Goal: Task Accomplishment & Management: Manage account settings

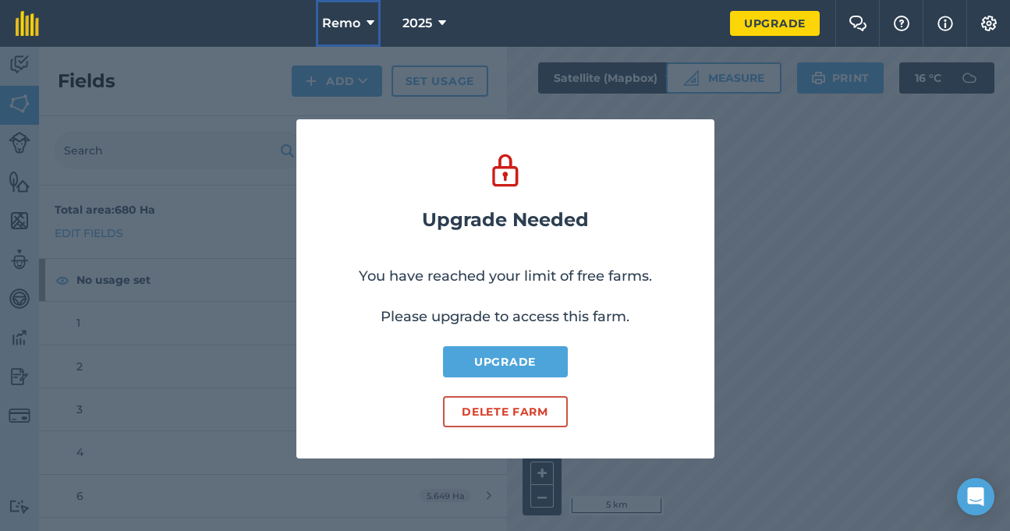
click at [360, 16] on span "Remo" at bounding box center [341, 23] width 38 height 19
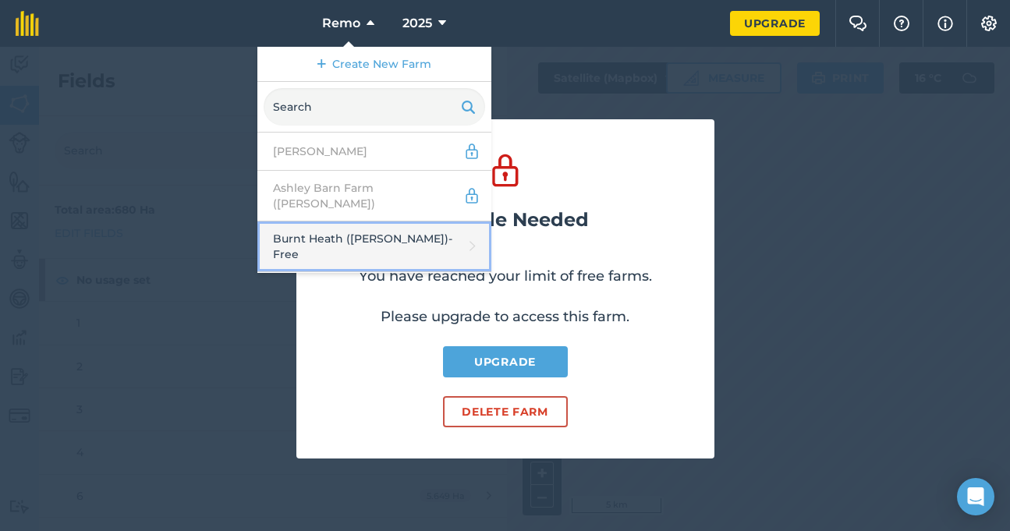
click at [350, 232] on link "Burnt Heath ([PERSON_NAME]) - Free" at bounding box center [374, 247] width 234 height 51
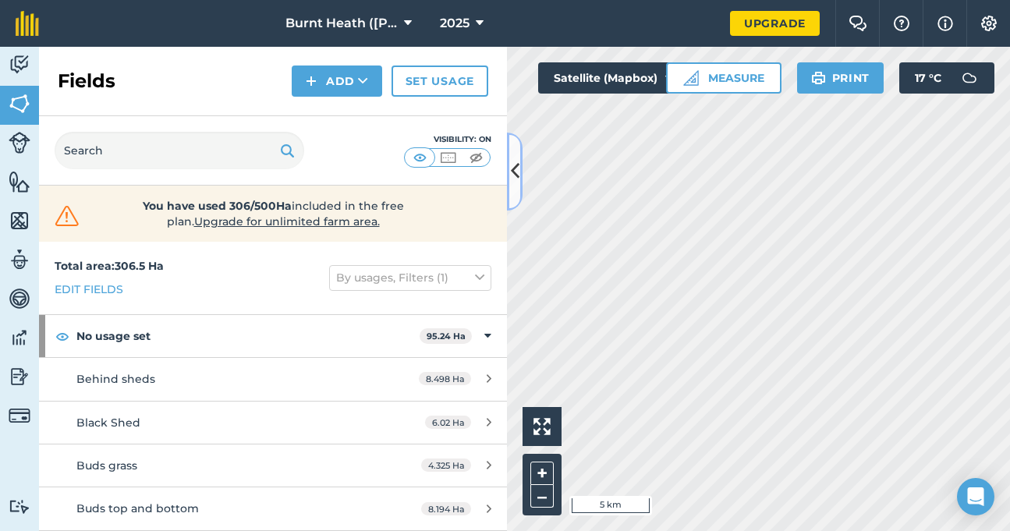
click at [516, 165] on icon at bounding box center [515, 171] width 9 height 27
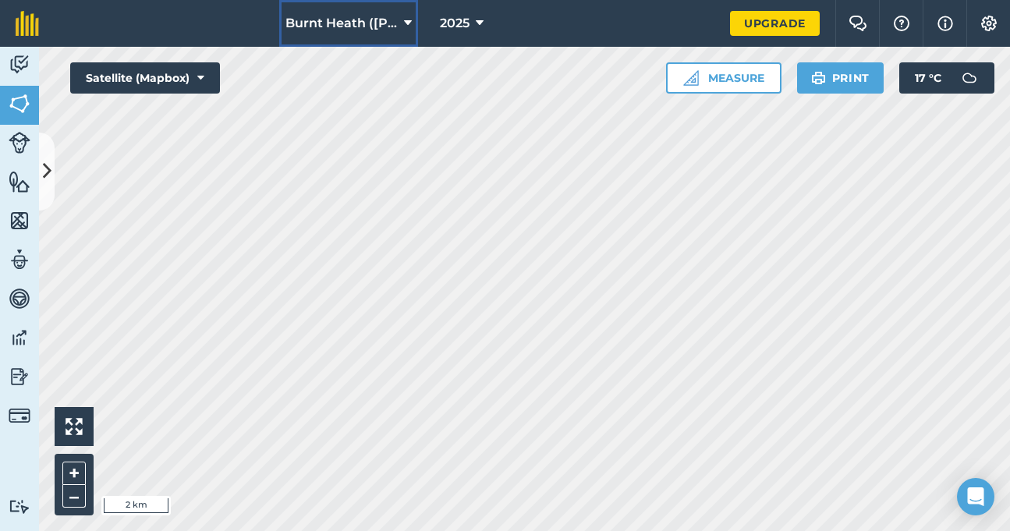
click at [406, 24] on icon at bounding box center [408, 23] width 8 height 19
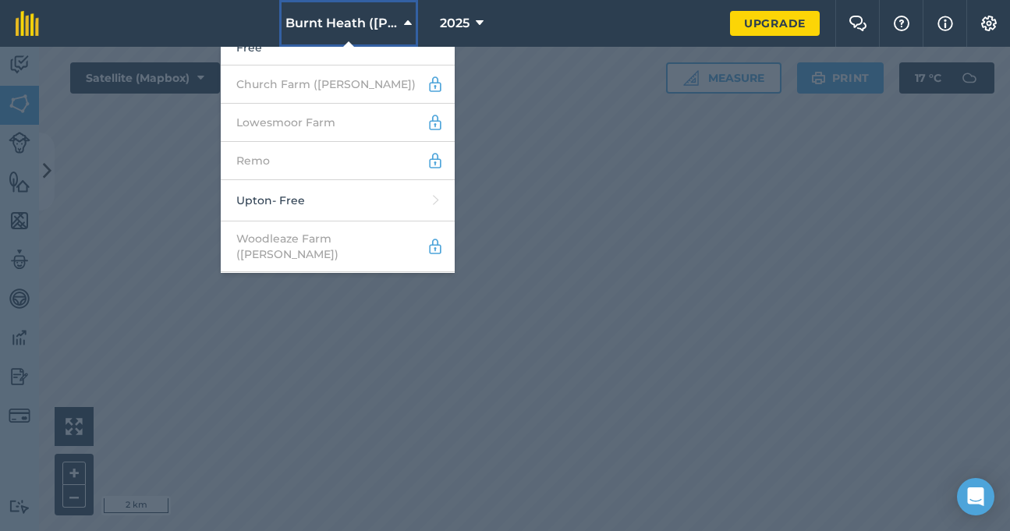
scroll to position [225, 0]
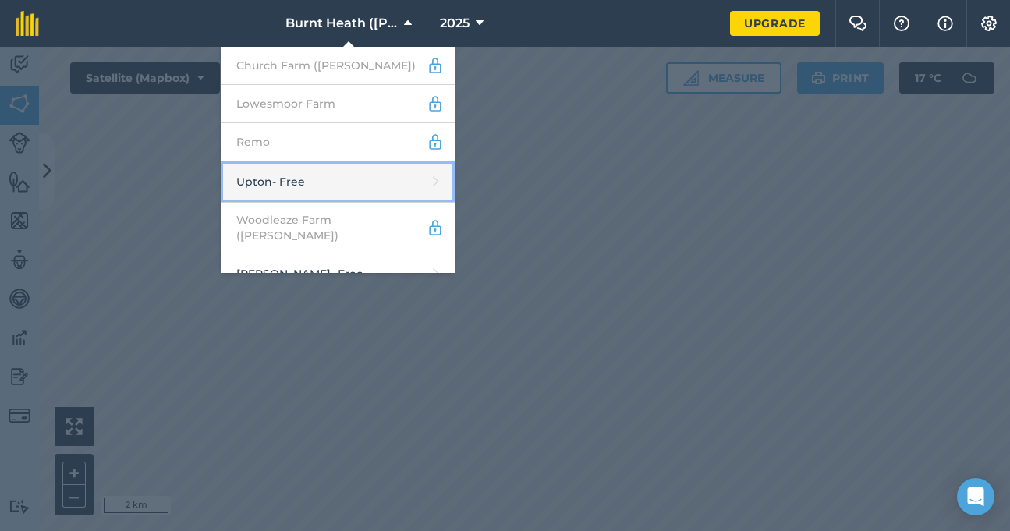
click at [352, 161] on link "Upton - Free" at bounding box center [338, 181] width 234 height 41
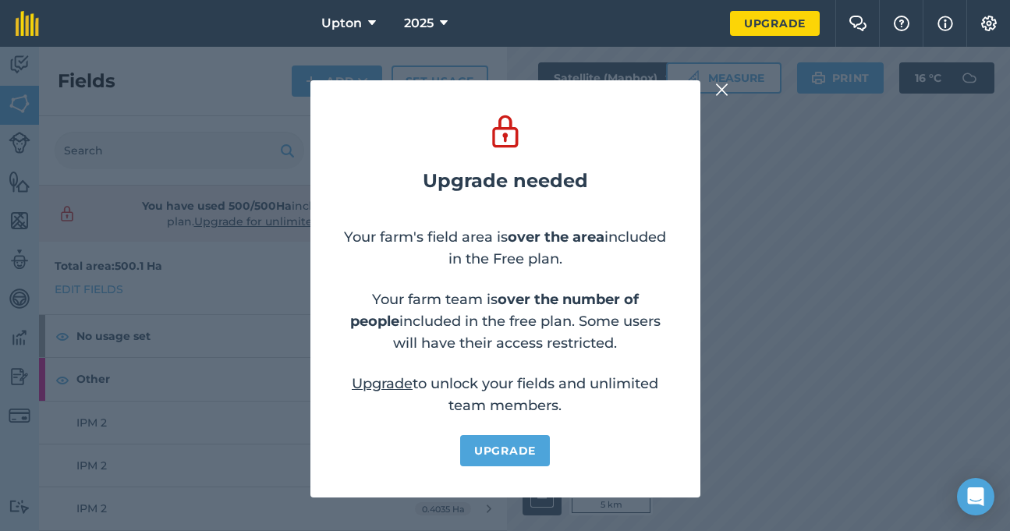
click at [722, 86] on img at bounding box center [722, 89] width 14 height 19
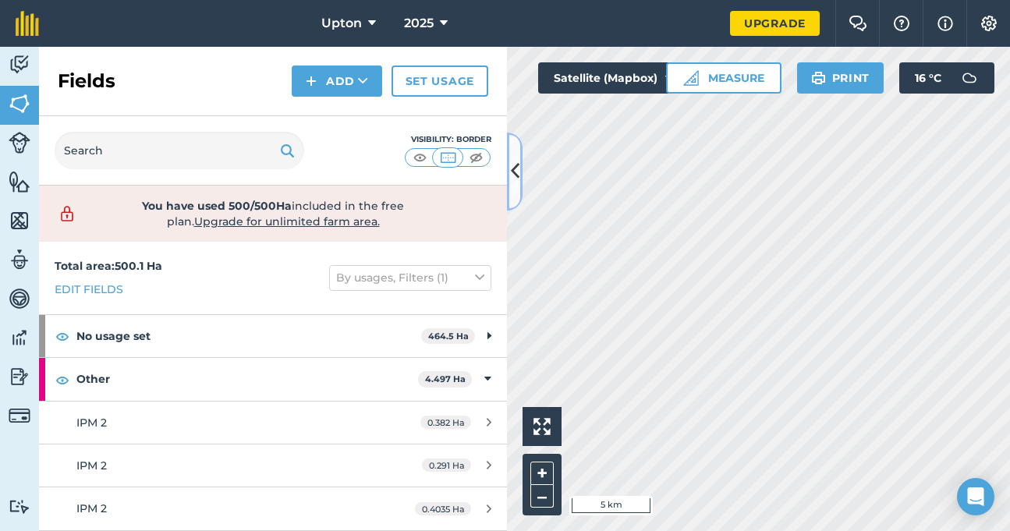
click at [514, 170] on icon at bounding box center [515, 171] width 9 height 27
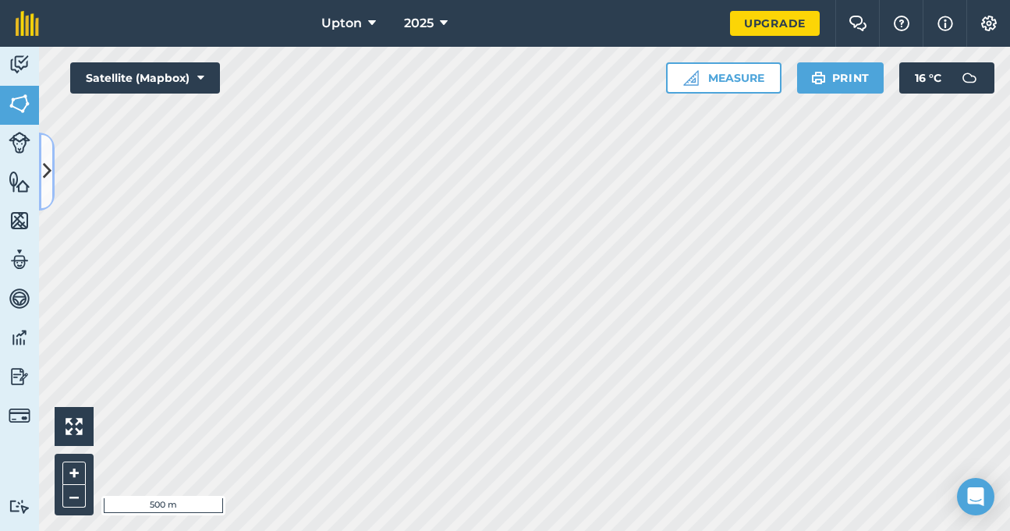
click at [45, 179] on icon at bounding box center [47, 171] width 9 height 27
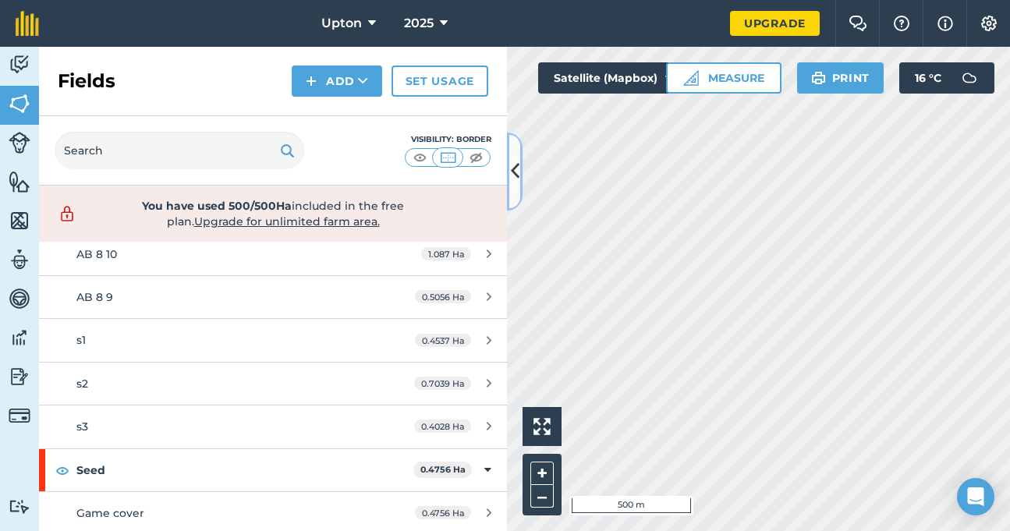
scroll to position [693, 0]
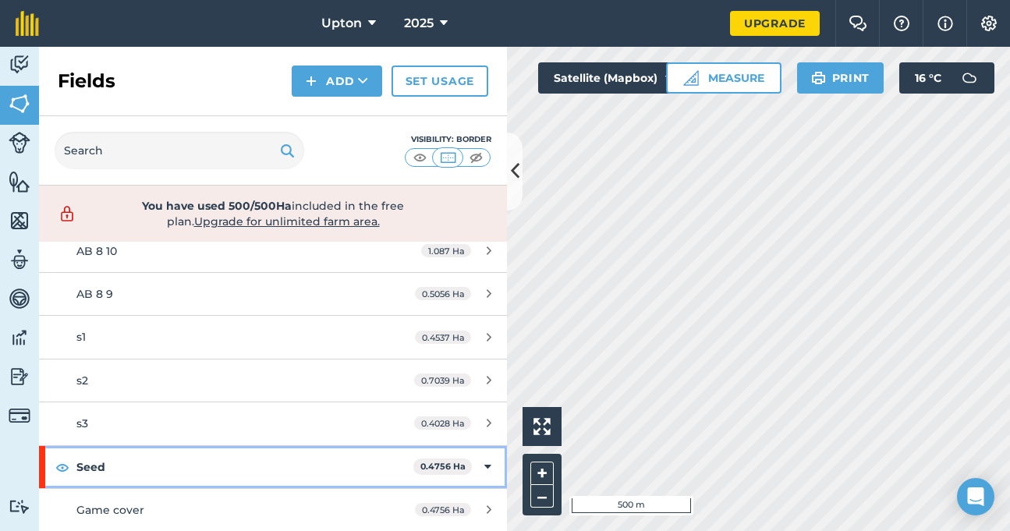
click at [484, 464] on icon at bounding box center [487, 467] width 7 height 17
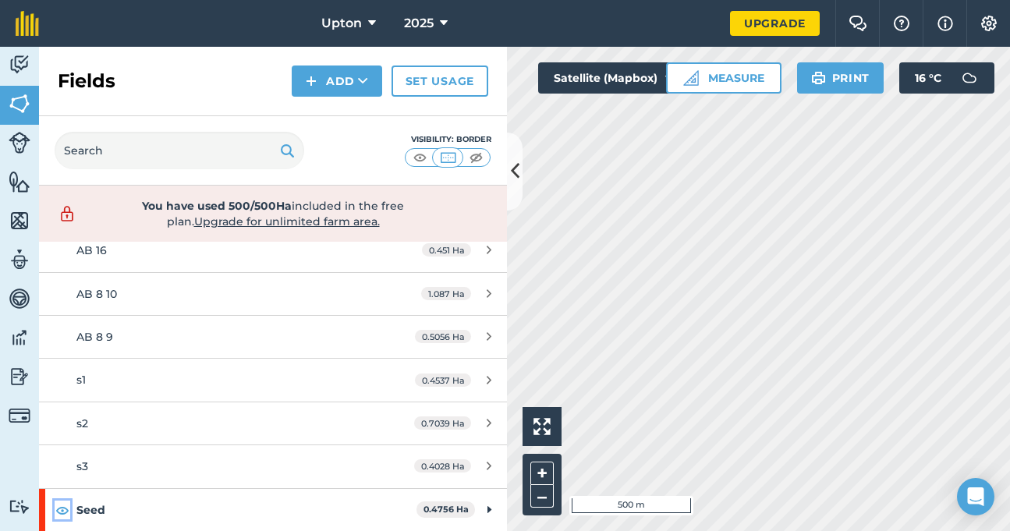
click at [62, 507] on img at bounding box center [62, 510] width 14 height 19
click at [59, 510] on img at bounding box center [62, 510] width 14 height 19
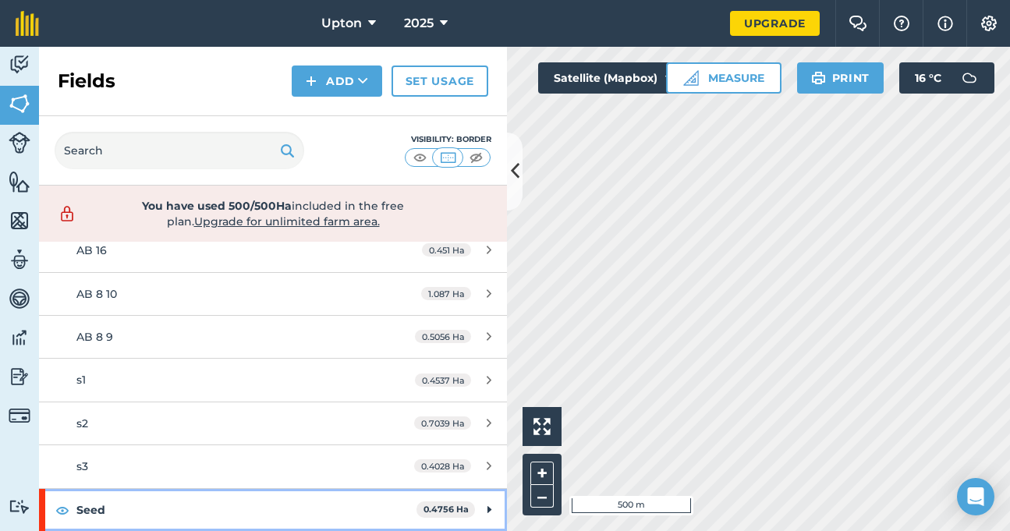
click at [282, 511] on strong "Seed" at bounding box center [246, 510] width 340 height 42
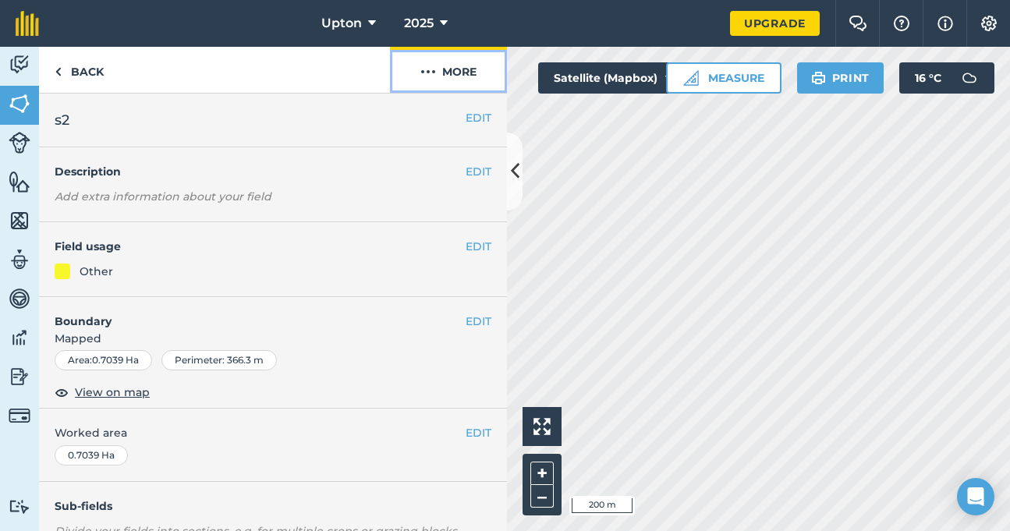
click at [426, 78] on img at bounding box center [428, 71] width 16 height 19
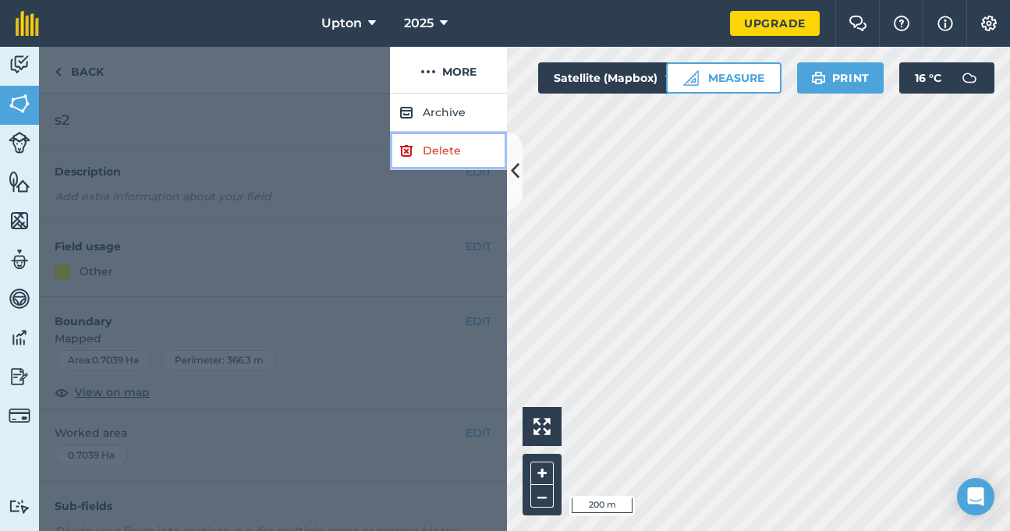
click at [422, 148] on link "Delete" at bounding box center [448, 151] width 117 height 38
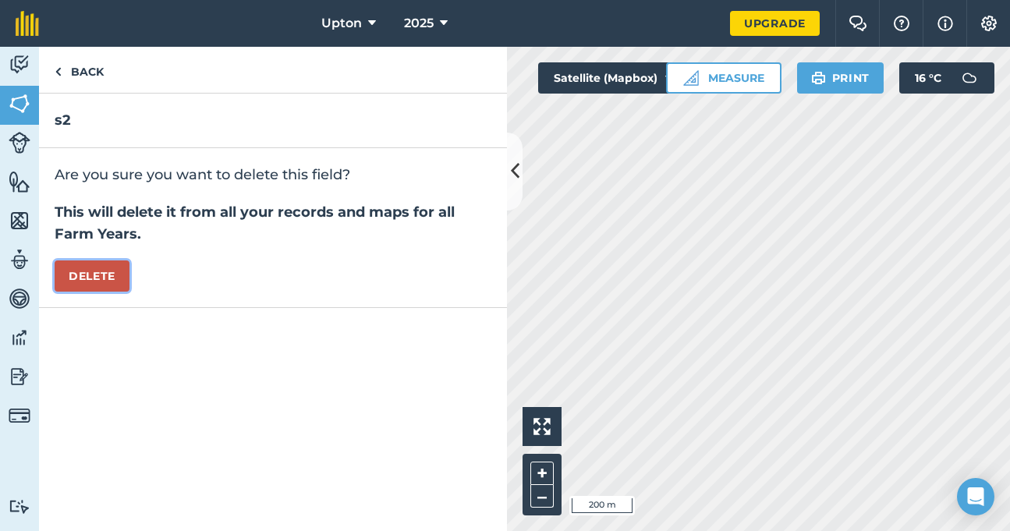
click at [105, 267] on button "Delete" at bounding box center [92, 276] width 75 height 31
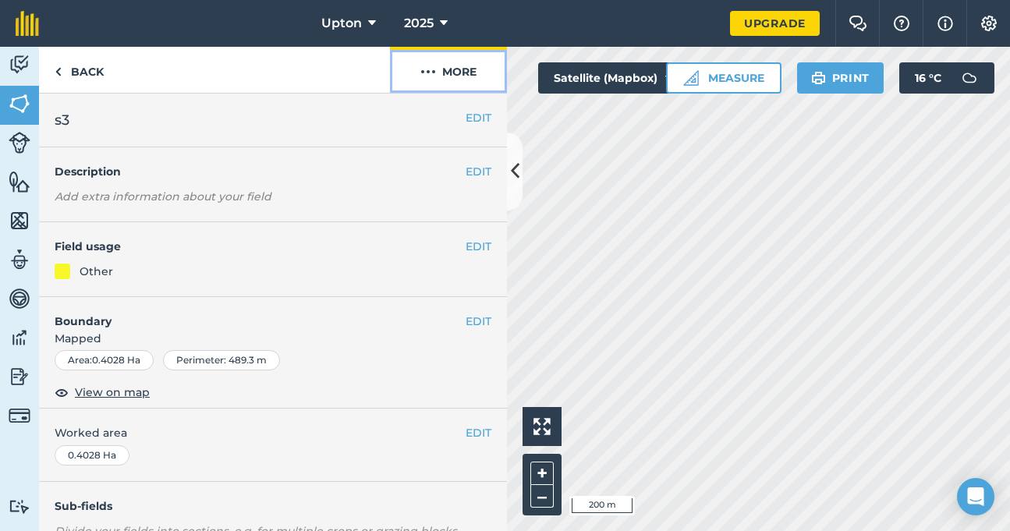
click at [422, 72] on img at bounding box center [428, 71] width 16 height 19
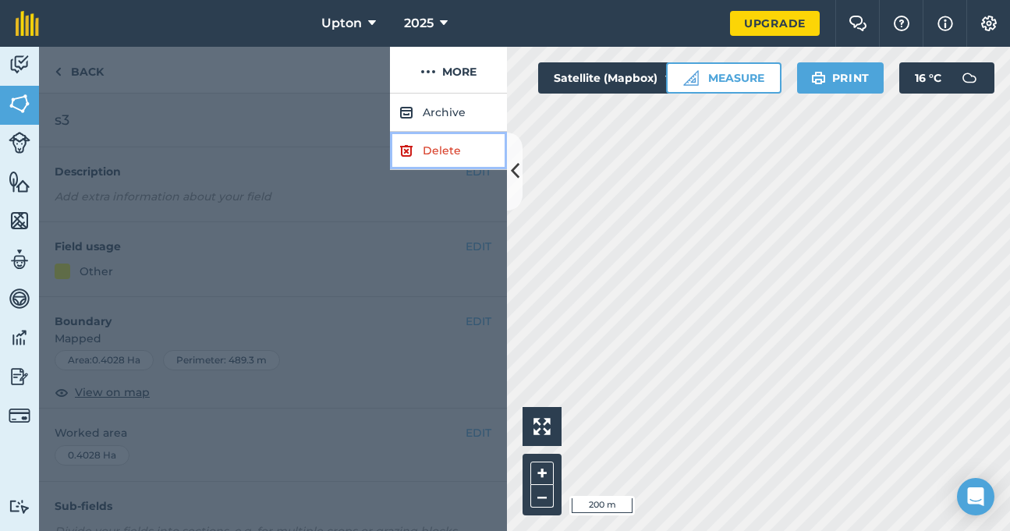
click at [424, 147] on link "Delete" at bounding box center [448, 151] width 117 height 38
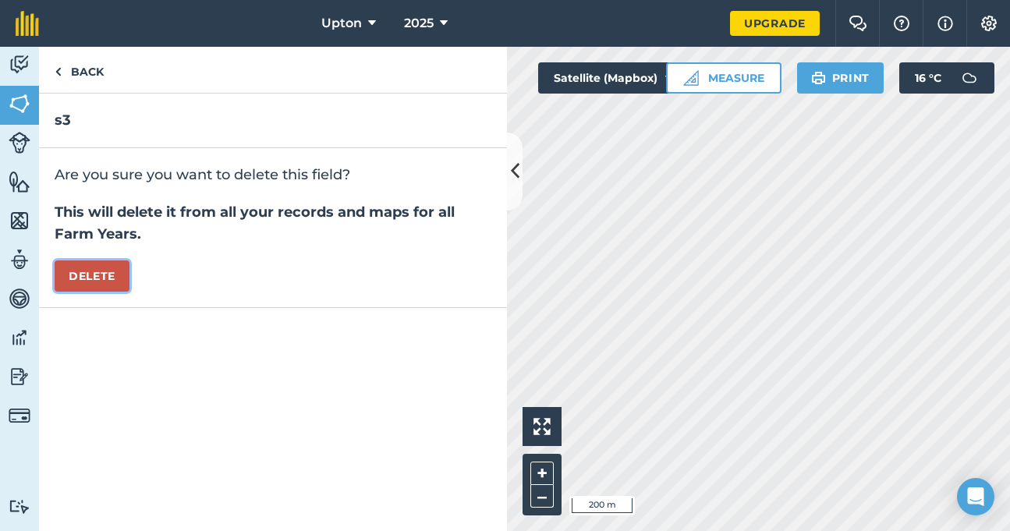
click at [108, 267] on button "Delete" at bounding box center [92, 276] width 75 height 31
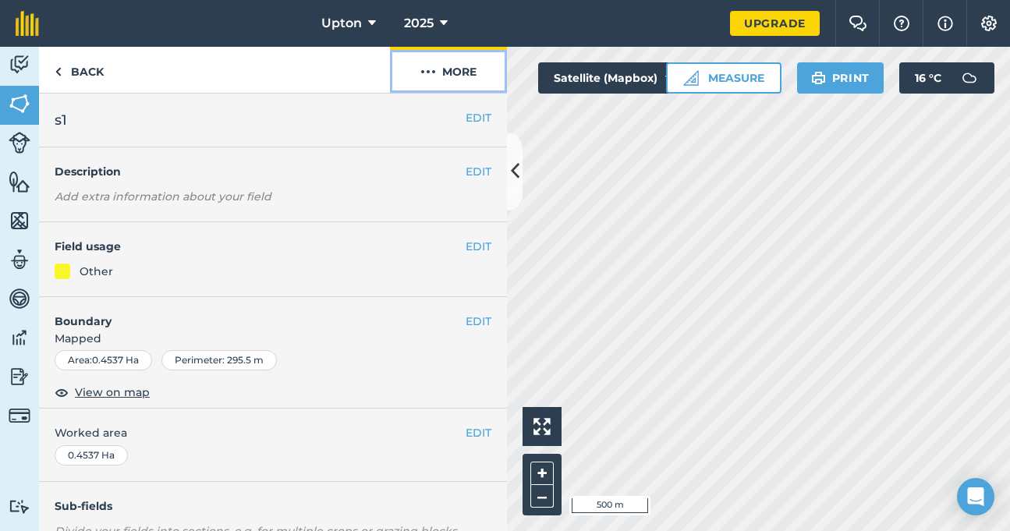
click at [430, 76] on img at bounding box center [428, 71] width 16 height 19
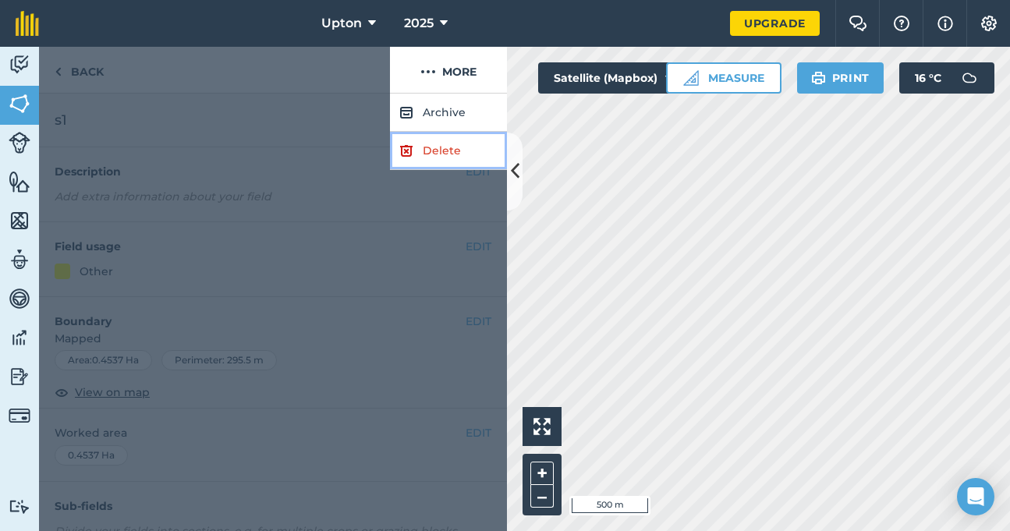
click at [420, 147] on link "Delete" at bounding box center [448, 151] width 117 height 38
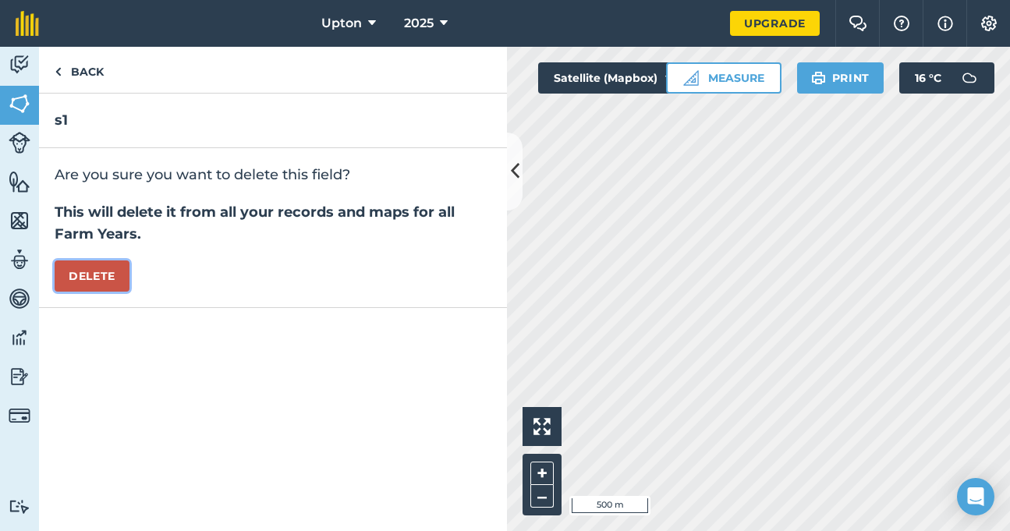
click at [91, 278] on button "Delete" at bounding box center [92, 276] width 75 height 31
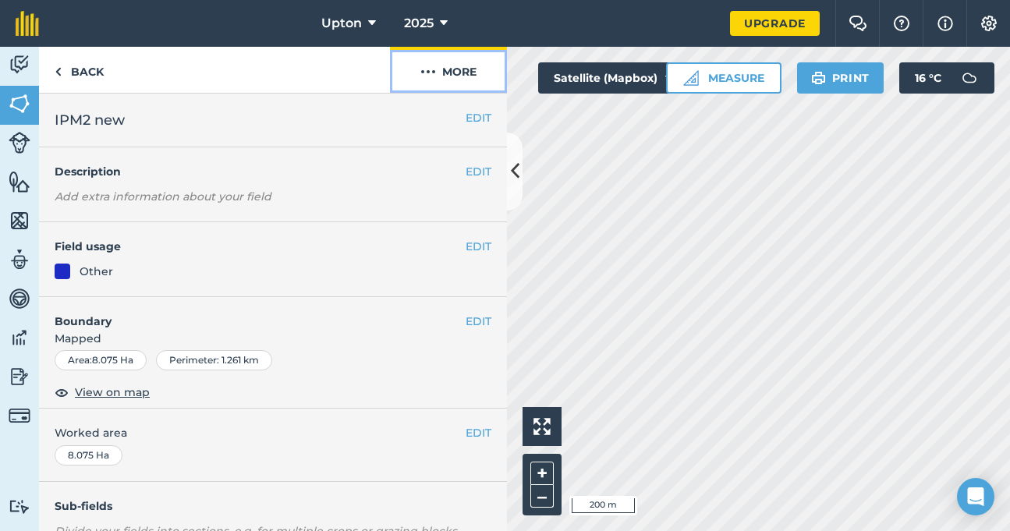
click at [425, 75] on img at bounding box center [428, 71] width 16 height 19
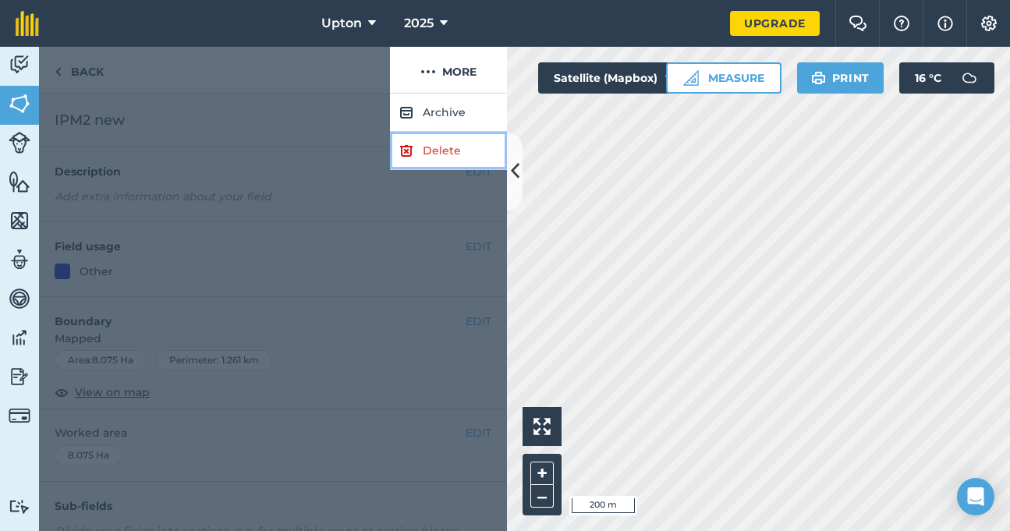
click at [438, 147] on link "Delete" at bounding box center [448, 151] width 117 height 38
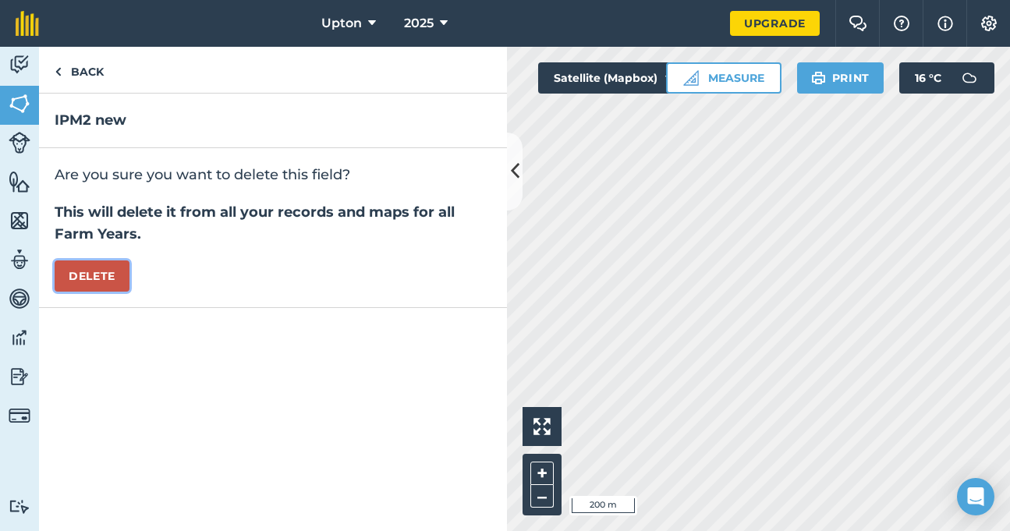
click at [112, 275] on button "Delete" at bounding box center [92, 276] width 75 height 31
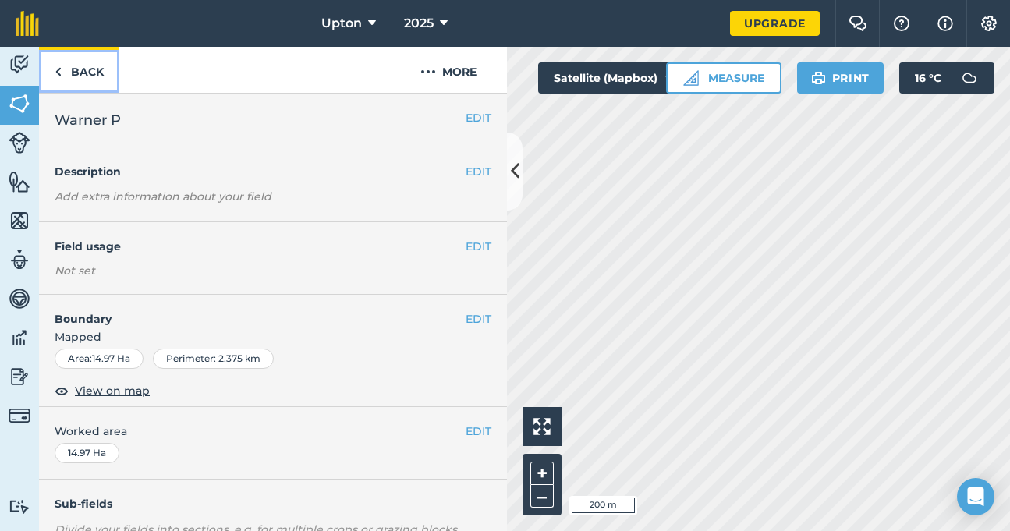
click at [80, 73] on link "Back" at bounding box center [79, 70] width 80 height 46
click at [102, 72] on link "Back" at bounding box center [79, 70] width 80 height 46
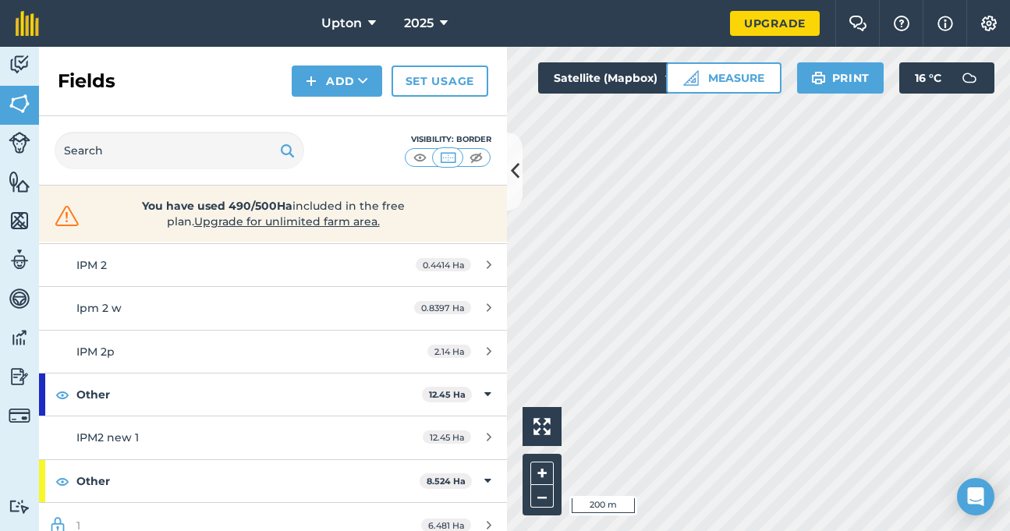
scroll to position [312, 0]
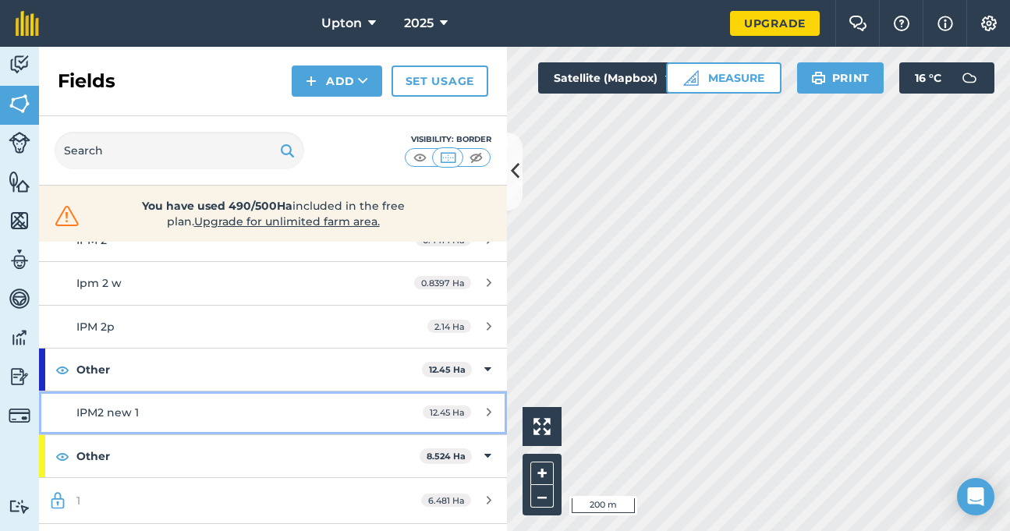
click at [312, 410] on div "IPM2 new 1" at bounding box center [222, 412] width 293 height 17
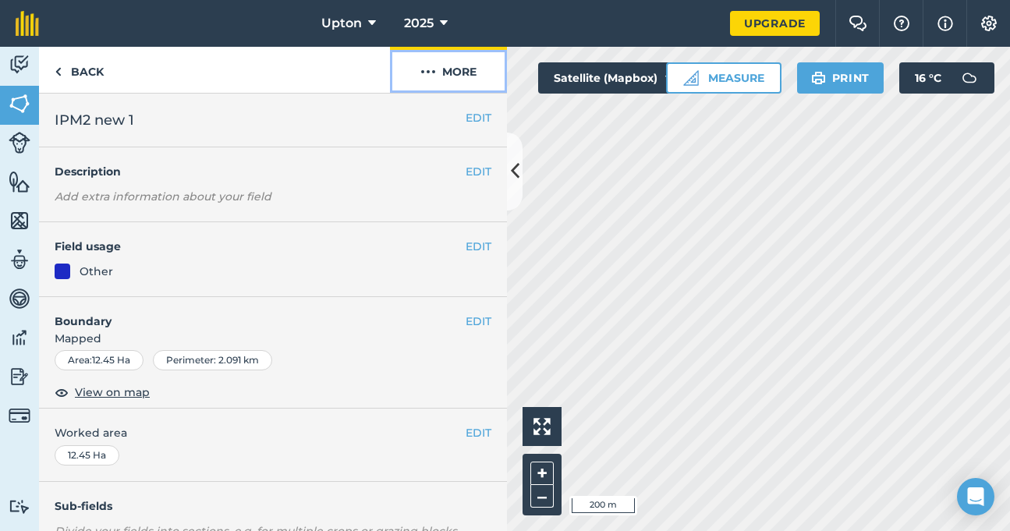
click at [423, 69] on img at bounding box center [428, 71] width 16 height 19
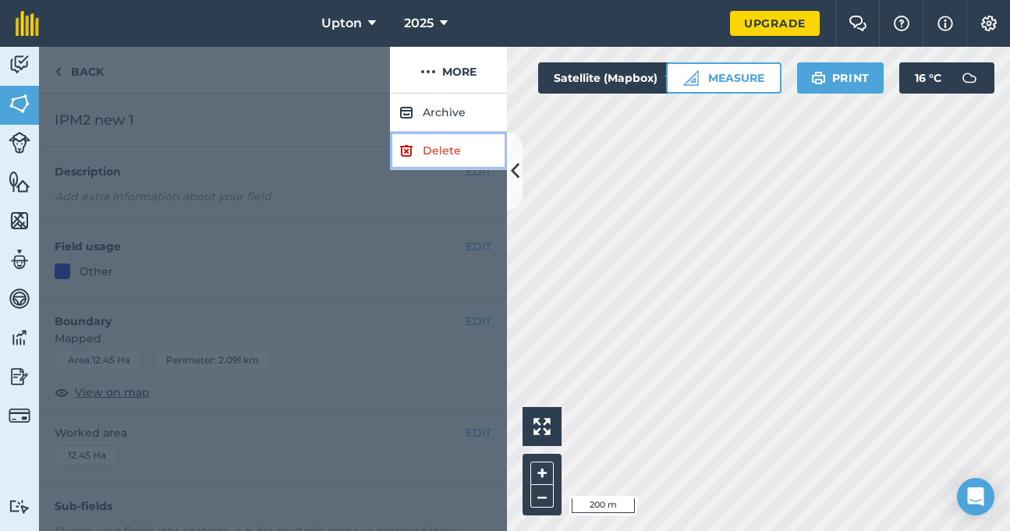
click at [423, 149] on link "Delete" at bounding box center [448, 151] width 117 height 38
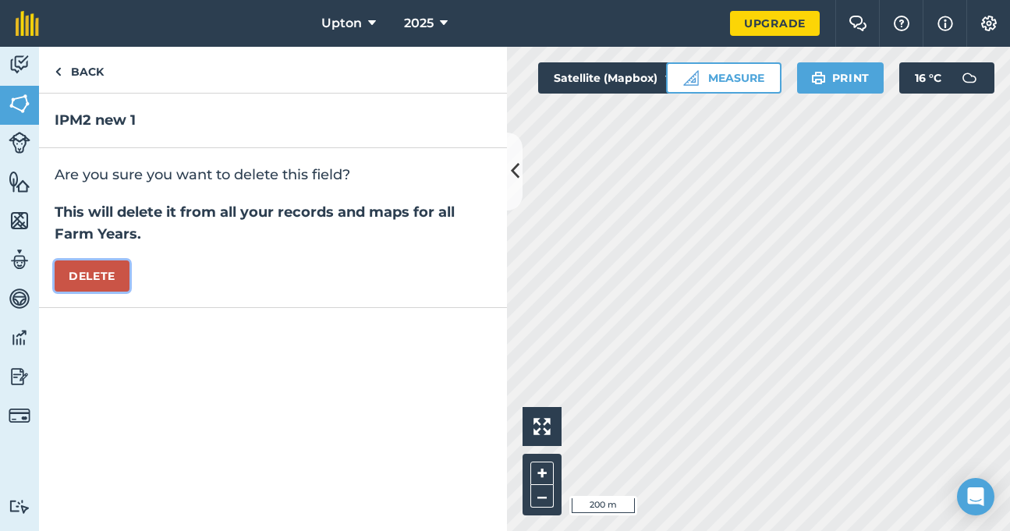
click at [118, 273] on button "Delete" at bounding box center [92, 276] width 75 height 31
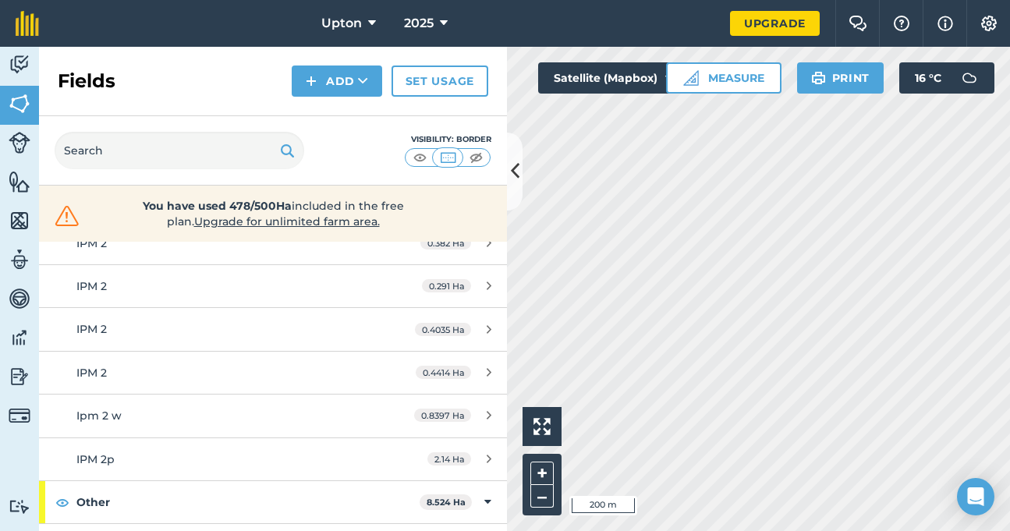
scroll to position [200, 0]
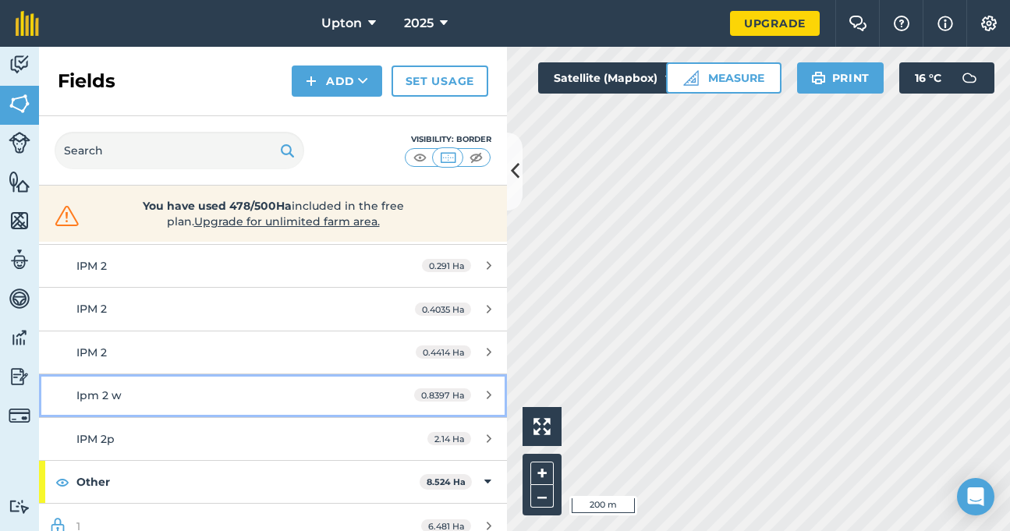
click at [270, 385] on link "Ipm 2 w 0.8397 Ha" at bounding box center [273, 395] width 468 height 42
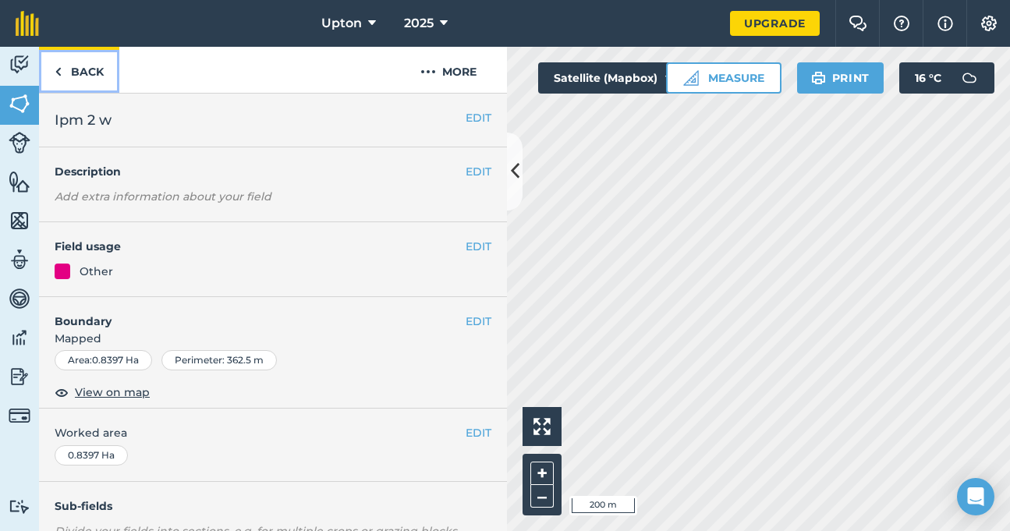
click at [77, 67] on link "Back" at bounding box center [79, 70] width 80 height 46
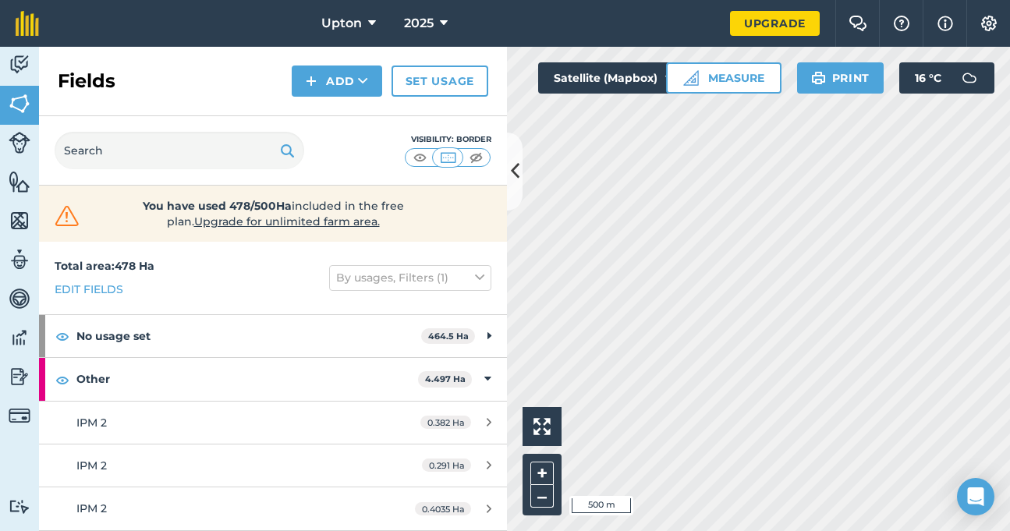
click at [441, 0] on html "Upton 2025 Upgrade Farm Chat Help Info Settings Map printing is not available o…" at bounding box center [505, 265] width 1010 height 531
click at [514, 172] on icon at bounding box center [515, 171] width 9 height 27
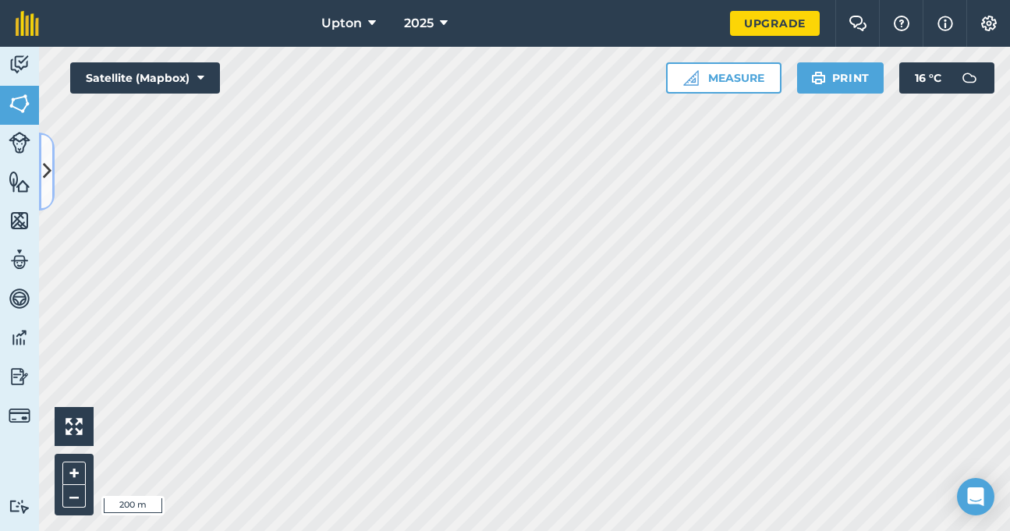
click at [43, 157] on button at bounding box center [47, 172] width 16 height 78
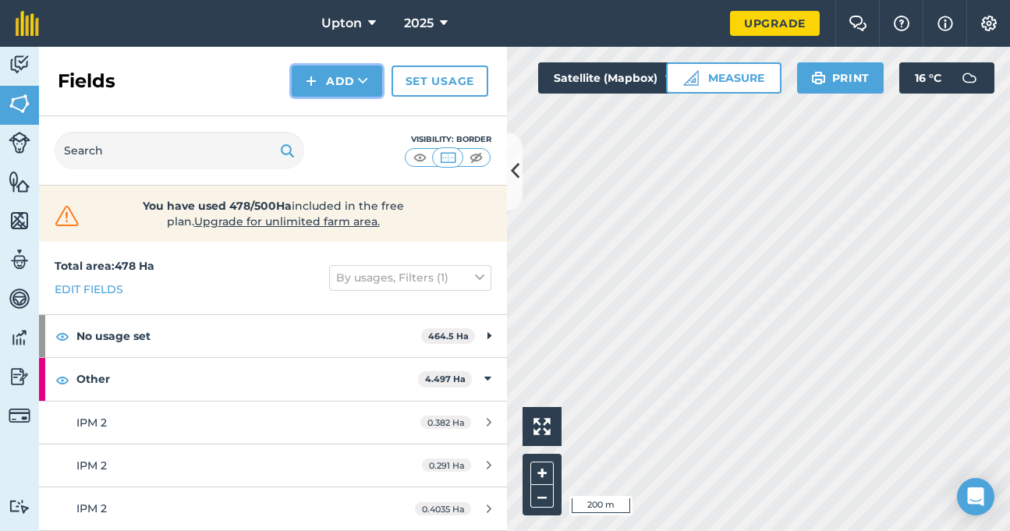
click at [338, 75] on button "Add" at bounding box center [337, 81] width 90 height 31
click at [341, 116] on link "Draw" at bounding box center [337, 116] width 86 height 34
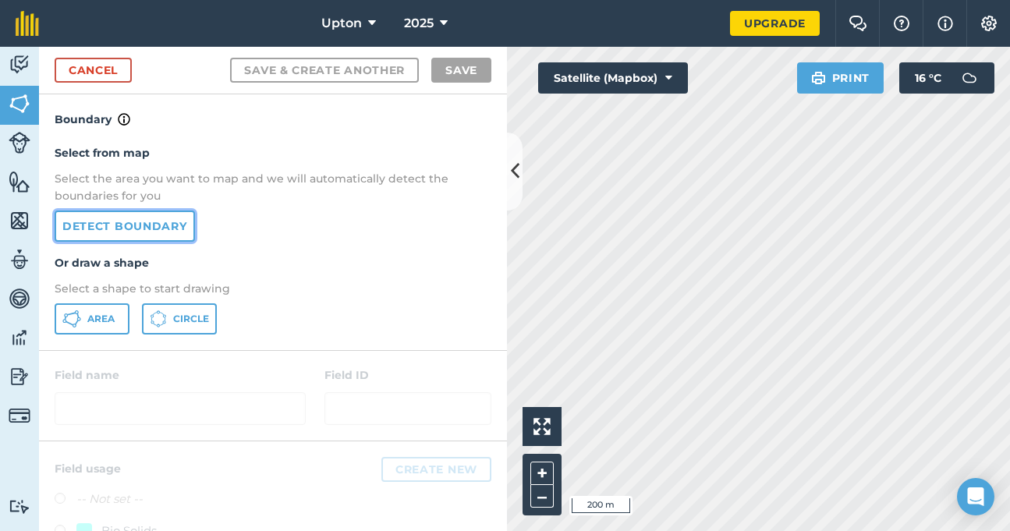
click at [154, 227] on link "Detect boundary" at bounding box center [125, 226] width 140 height 31
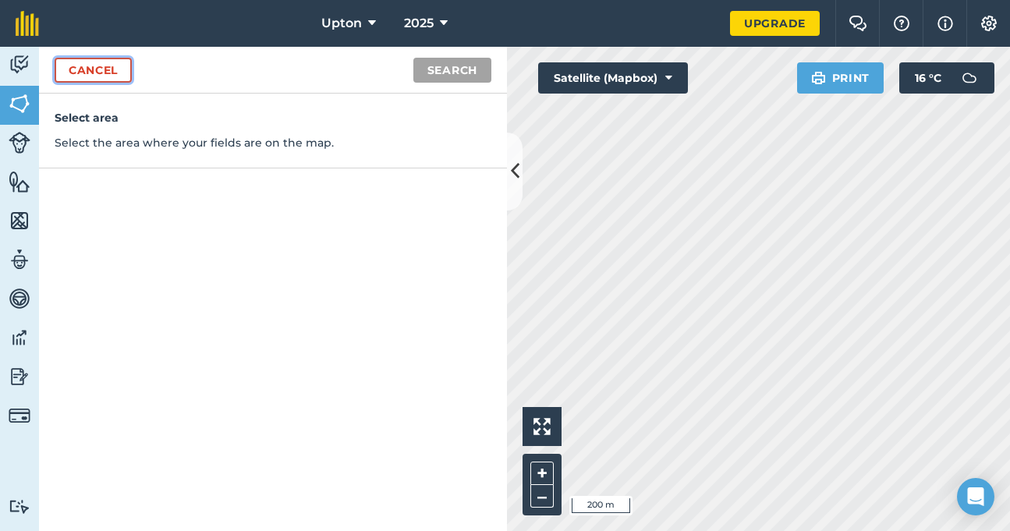
click at [120, 69] on link "Cancel" at bounding box center [93, 70] width 77 height 25
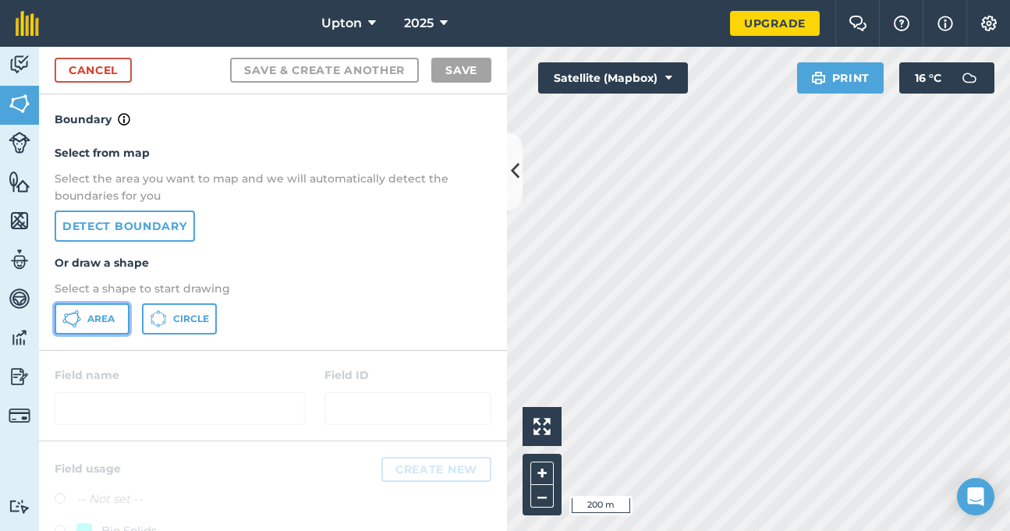
click at [114, 314] on span "Area" at bounding box center [100, 319] width 27 height 12
click at [90, 74] on link "Cancel" at bounding box center [93, 70] width 77 height 25
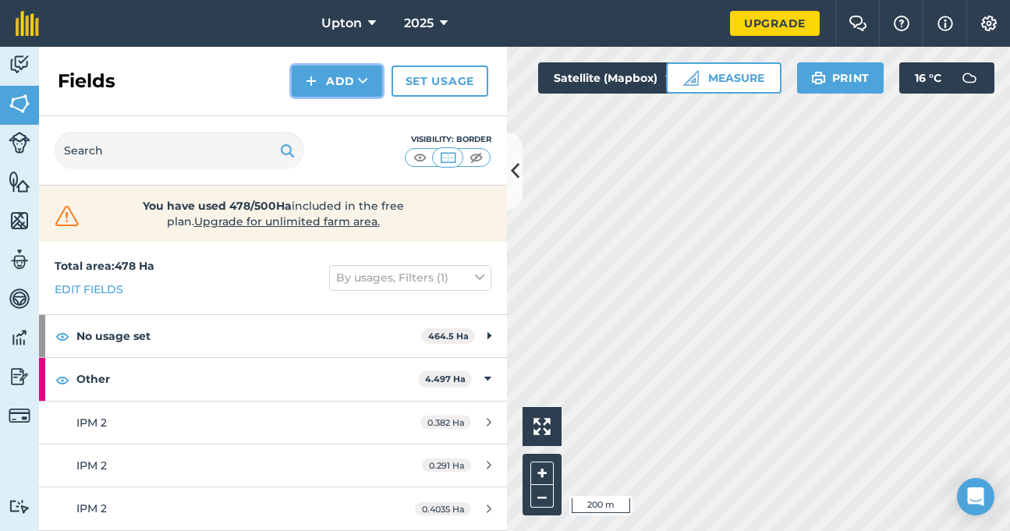
click at [331, 84] on button "Add" at bounding box center [337, 81] width 90 height 31
click at [331, 115] on link "Draw" at bounding box center [337, 116] width 86 height 34
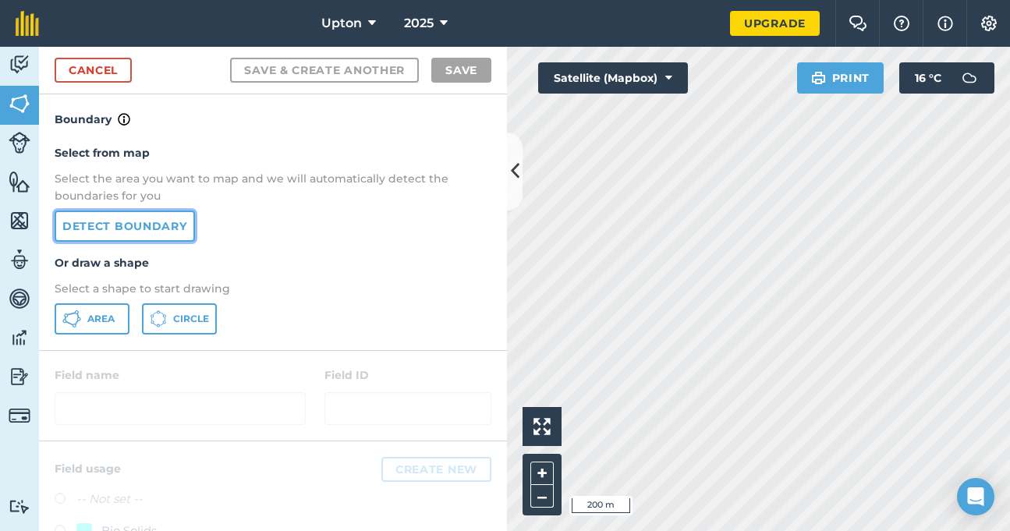
click at [152, 215] on link "Detect boundary" at bounding box center [125, 226] width 140 height 31
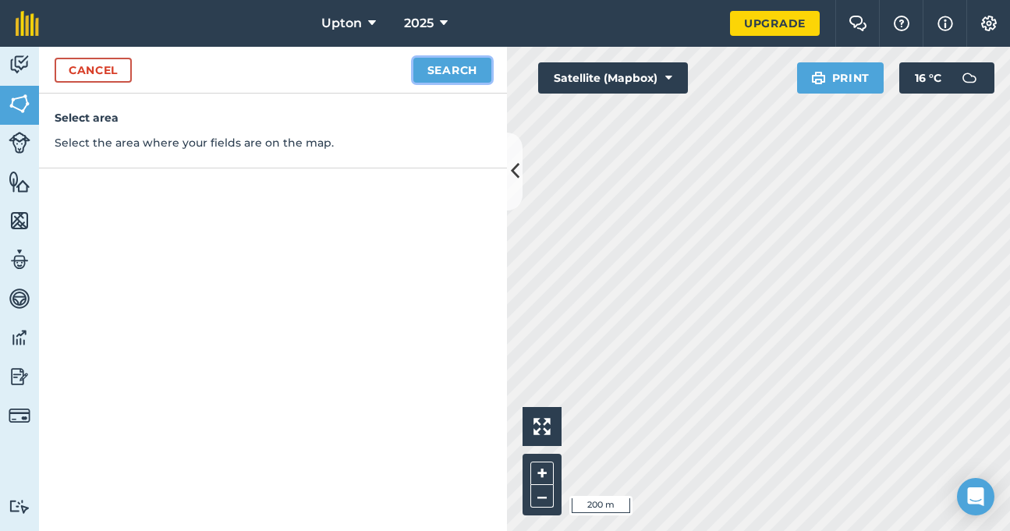
click at [436, 78] on button "Search" at bounding box center [452, 70] width 78 height 25
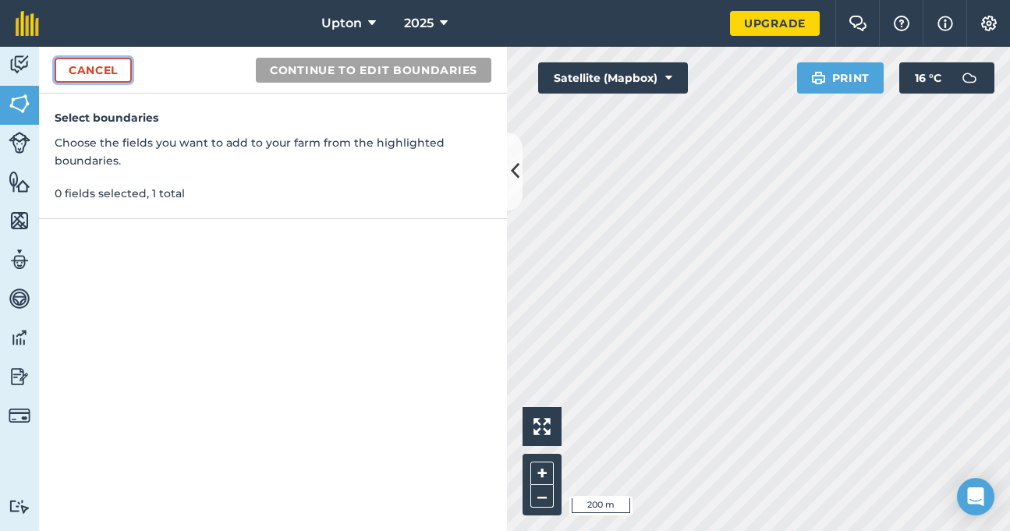
click at [119, 64] on link "Cancel" at bounding box center [93, 70] width 77 height 25
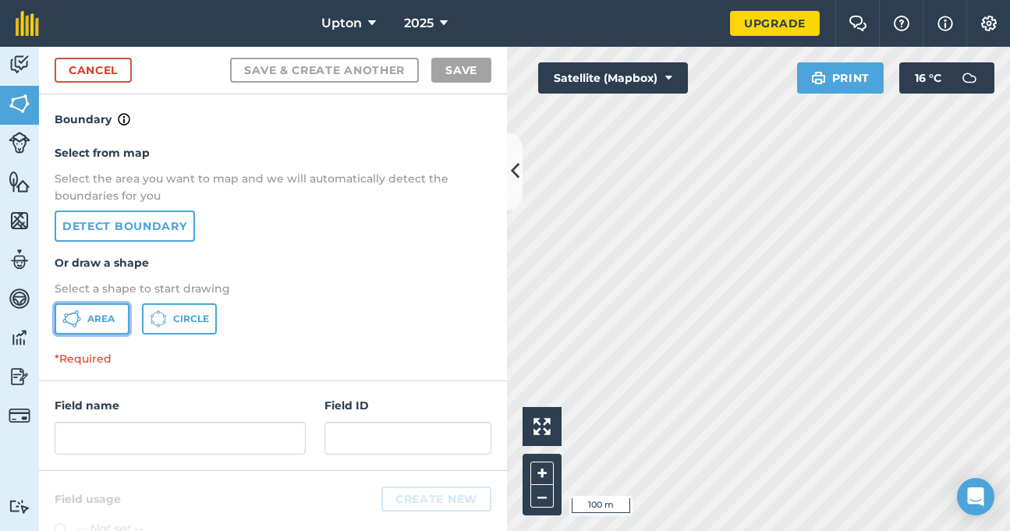
click at [114, 308] on button "Area" at bounding box center [92, 318] width 75 height 31
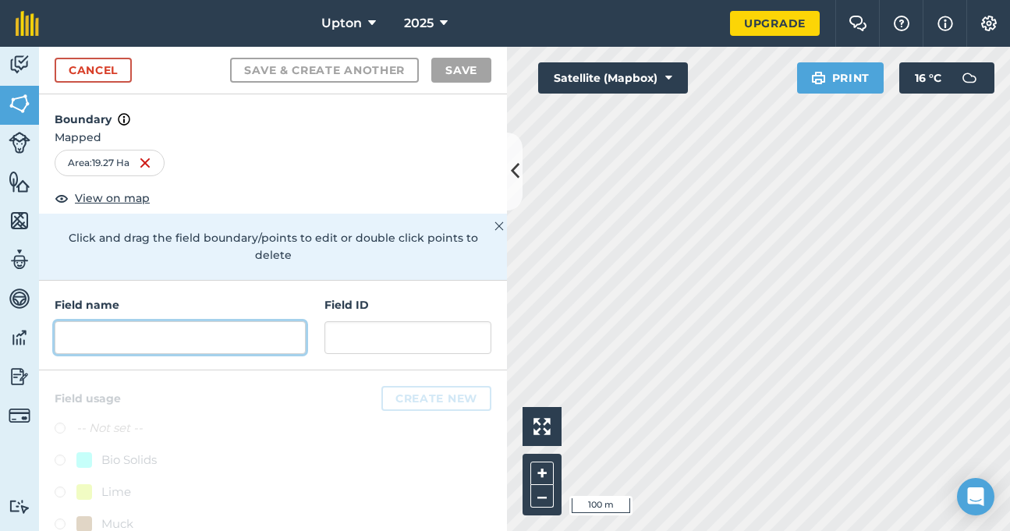
click at [168, 344] on input "text" at bounding box center [180, 337] width 251 height 33
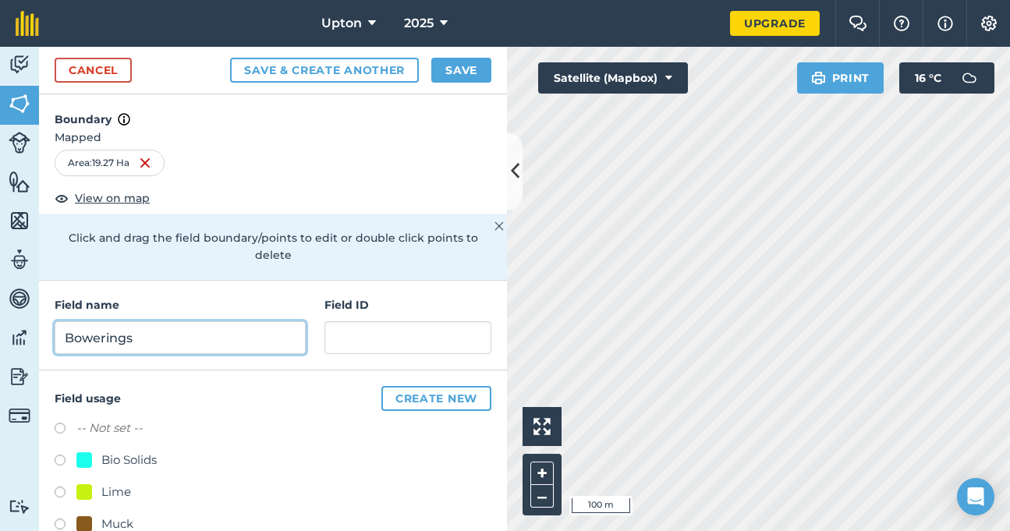
type input "Bowerings"
click at [472, 71] on button "Save" at bounding box center [461, 70] width 60 height 25
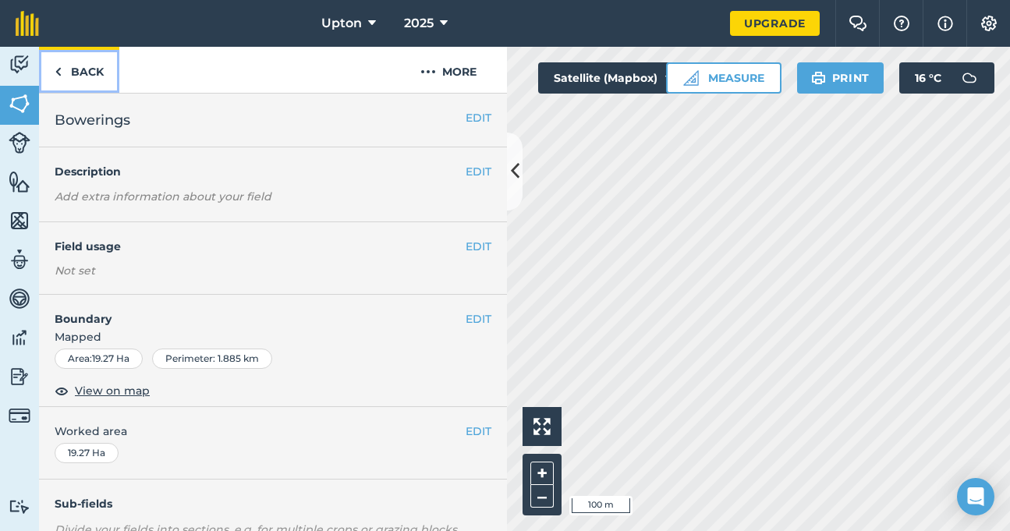
click at [85, 67] on link "Back" at bounding box center [79, 70] width 80 height 46
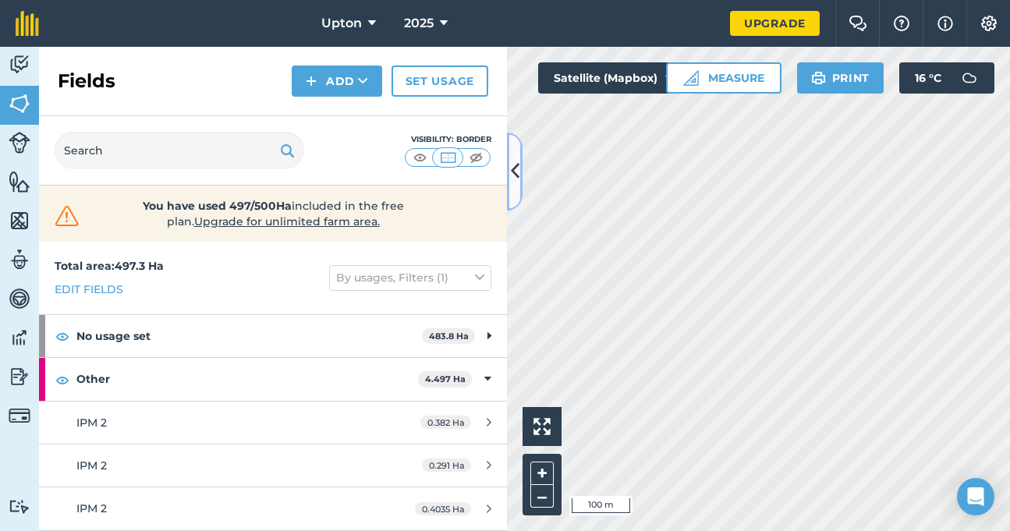
click at [508, 182] on button at bounding box center [515, 172] width 16 height 78
